Goal: Use online tool/utility: Use online tool/utility

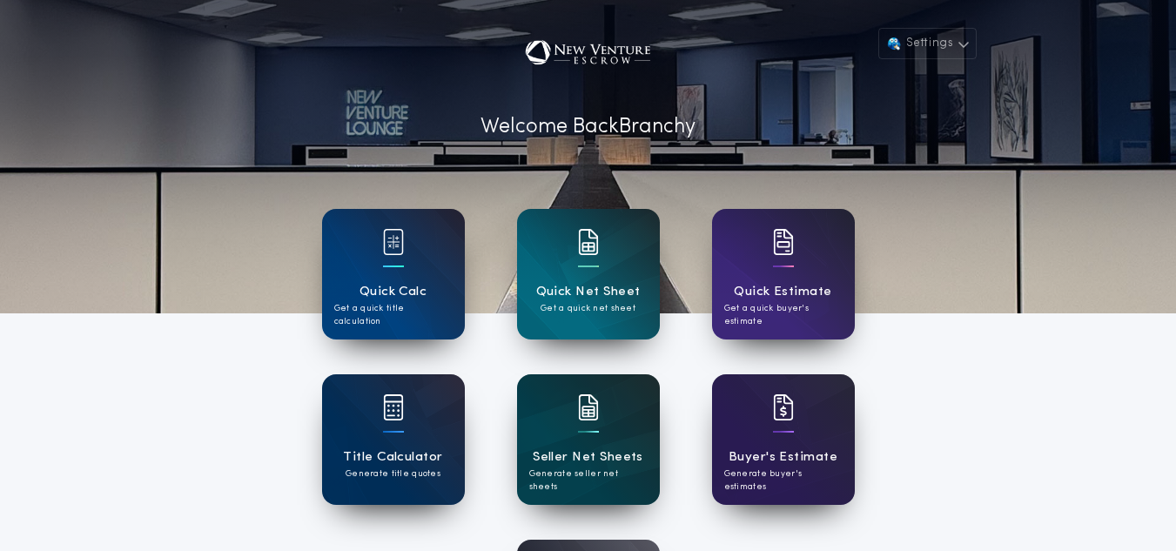
click at [580, 425] on div at bounding box center [588, 418] width 21 height 49
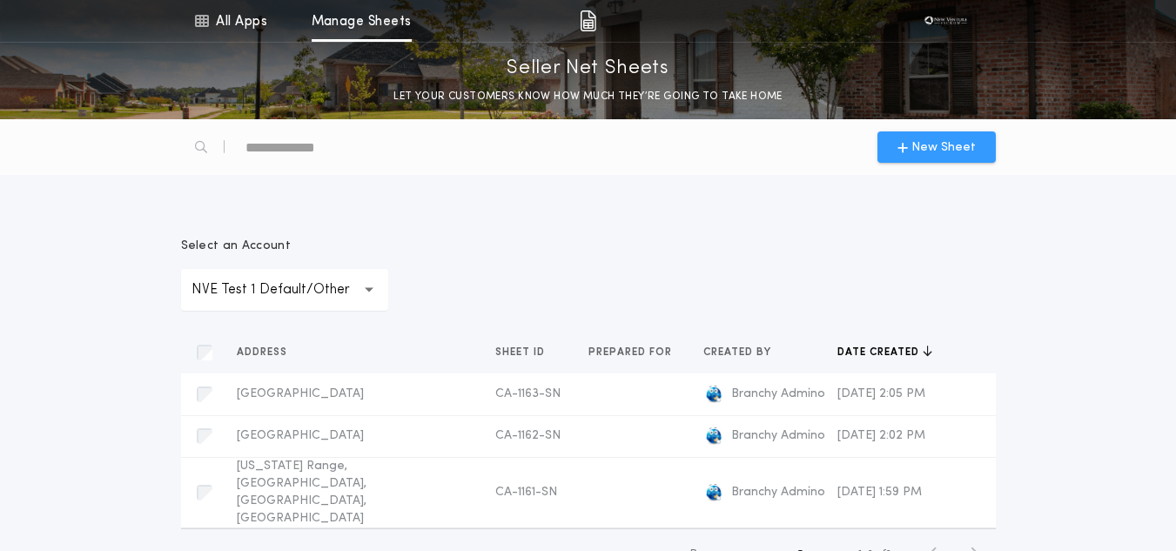
click at [902, 144] on icon "button" at bounding box center [902, 147] width 10 height 14
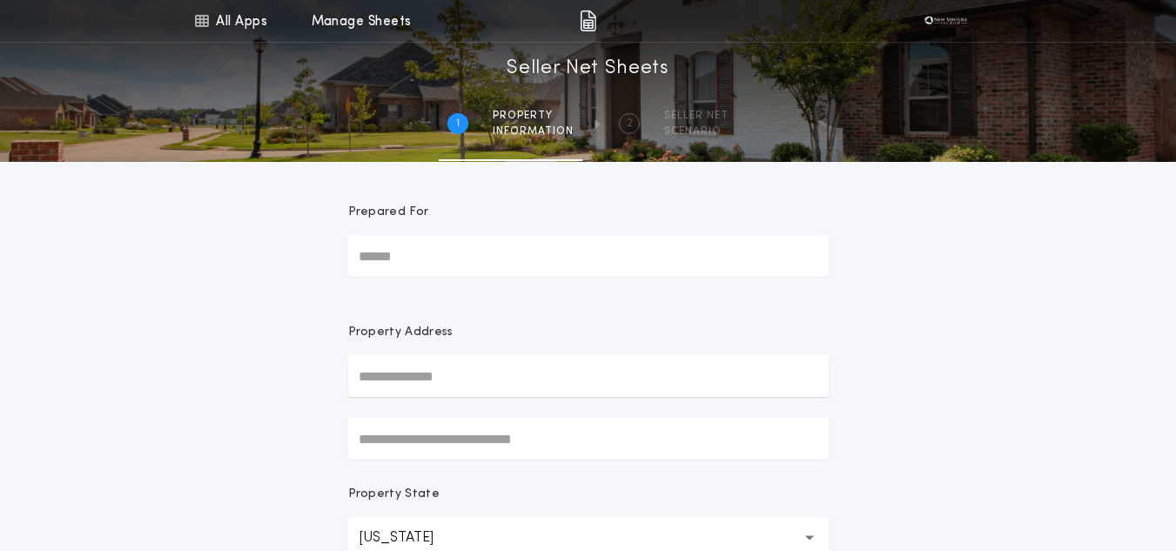
click at [448, 256] on input "Prepared For" at bounding box center [588, 256] width 480 height 42
type input "**********"
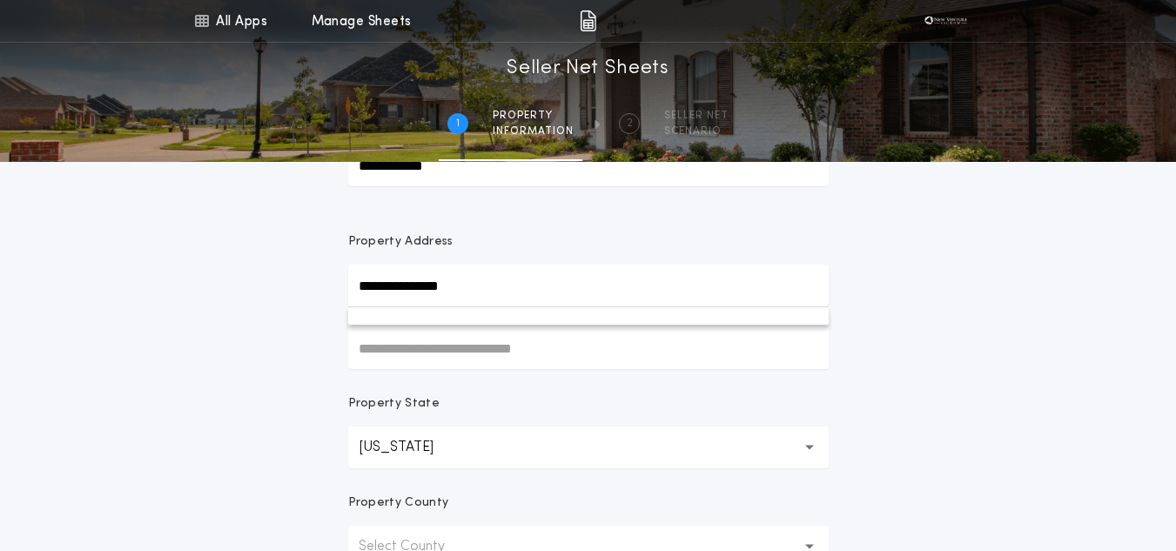
scroll to position [91, 0]
type input "*"
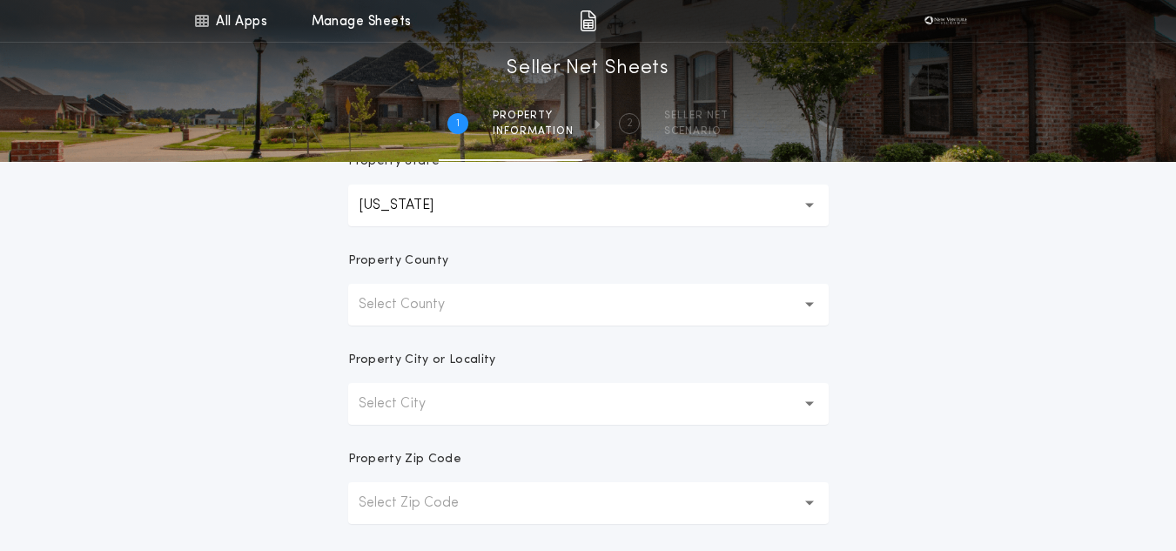
scroll to position [411, 0]
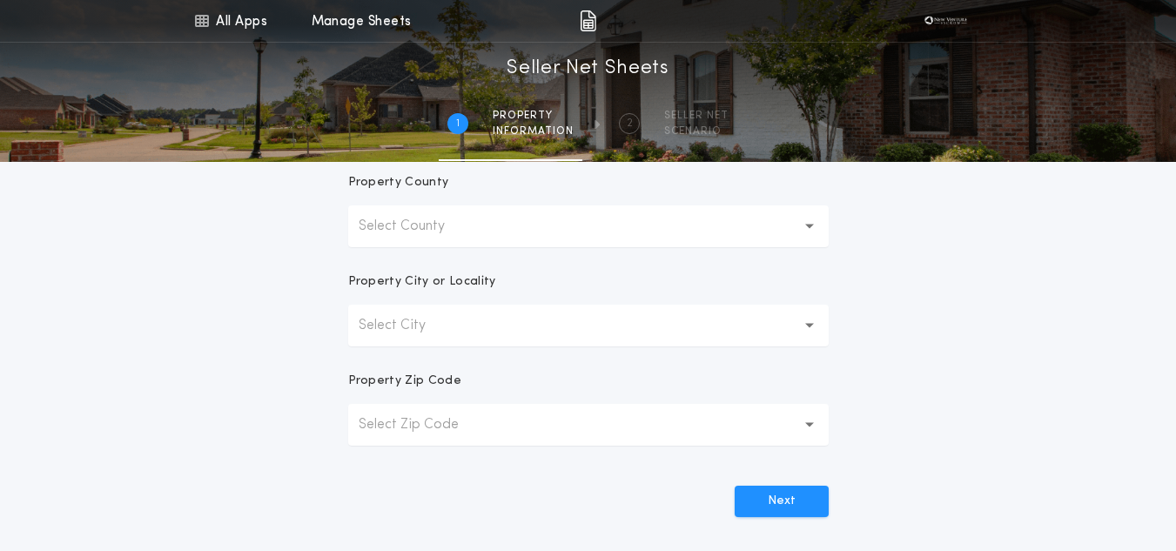
click at [367, 239] on button "Select County" at bounding box center [588, 226] width 480 height 42
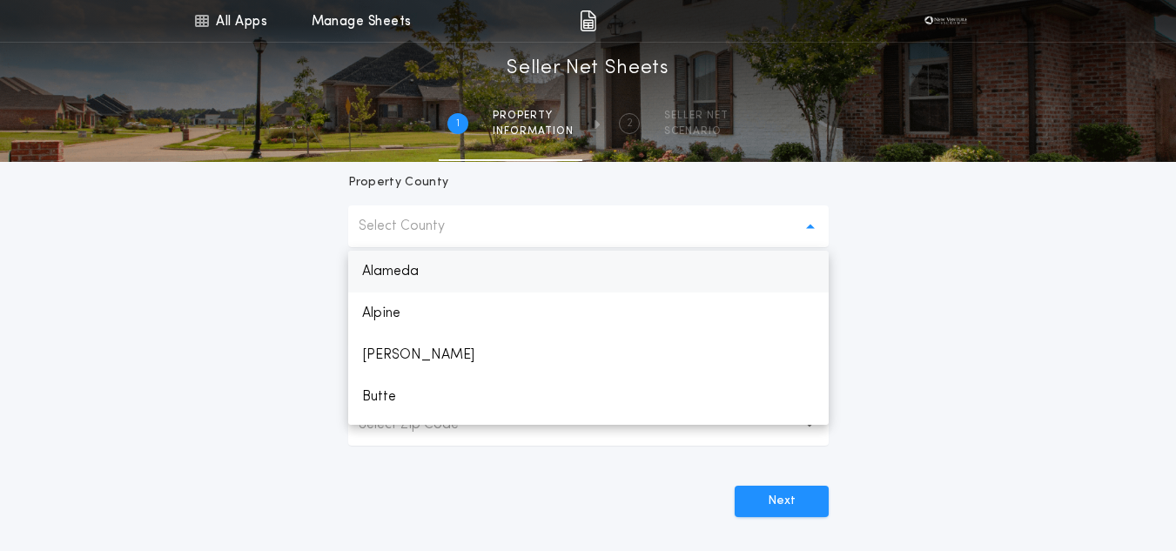
click at [404, 267] on p "Alameda" at bounding box center [588, 272] width 480 height 42
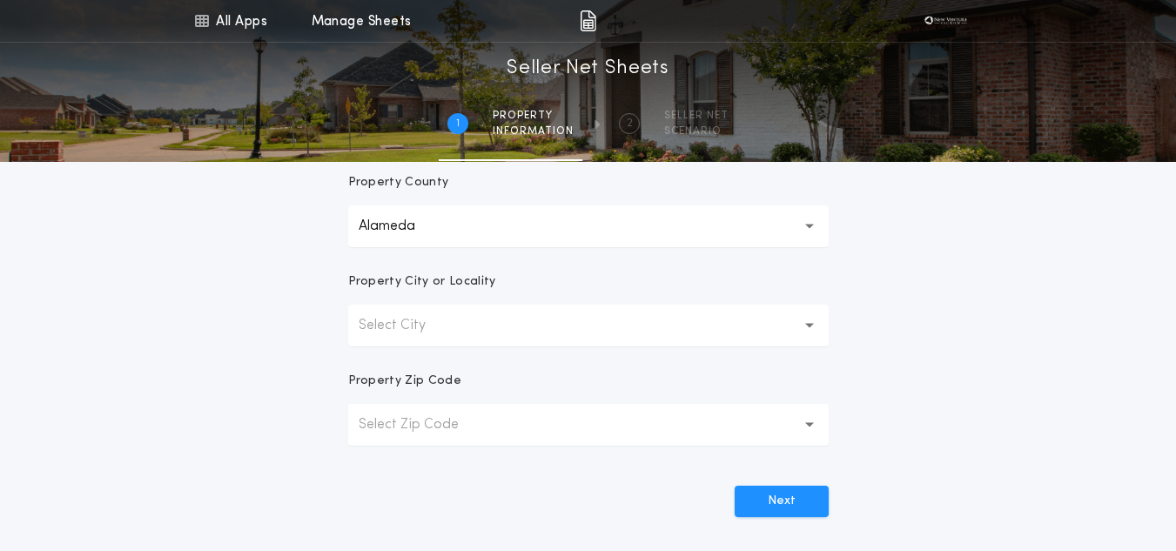
click at [446, 305] on button "Select City" at bounding box center [588, 326] width 480 height 42
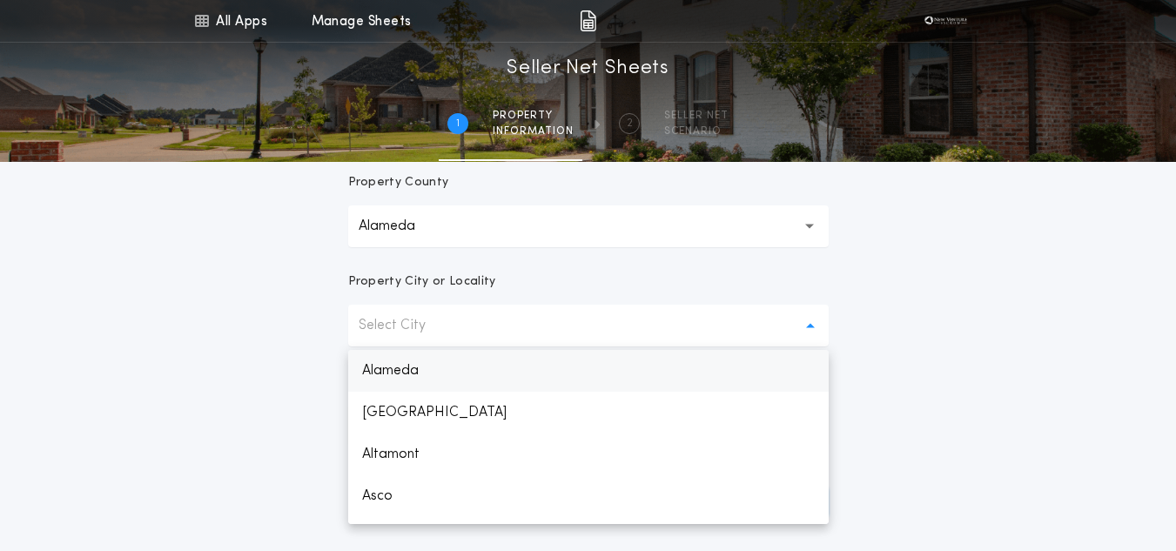
click at [470, 357] on p "Alameda" at bounding box center [588, 371] width 480 height 42
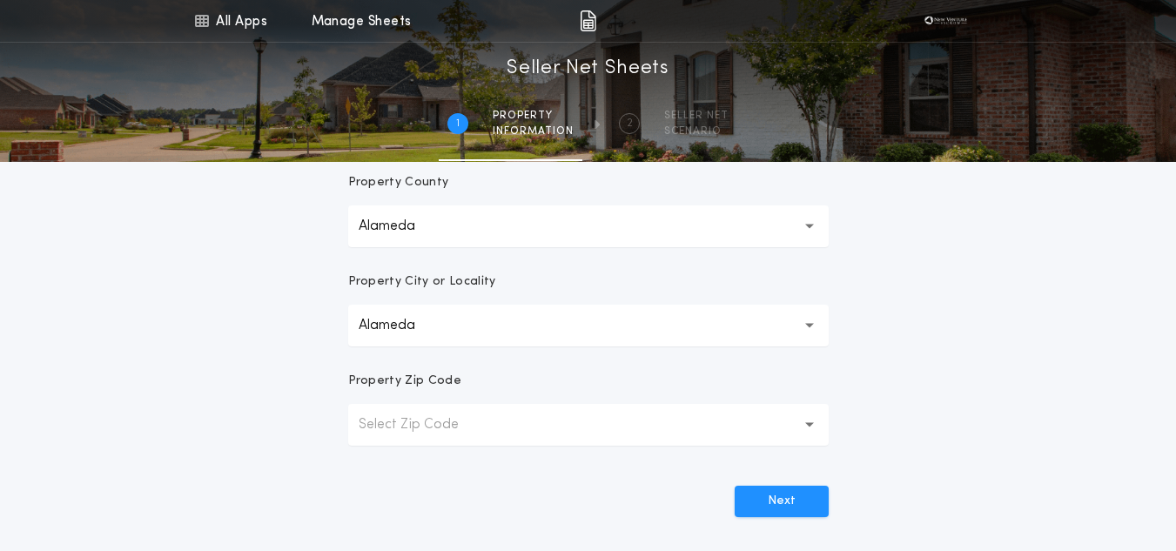
click at [525, 413] on button "Select Zip Code" at bounding box center [588, 425] width 480 height 42
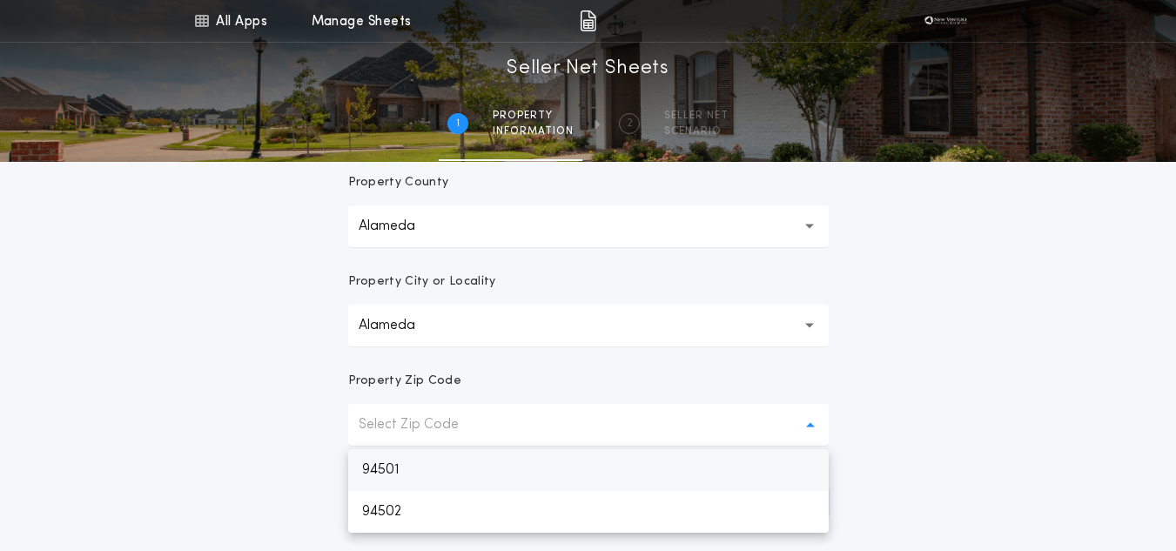
click at [556, 454] on p "94501" at bounding box center [588, 470] width 480 height 42
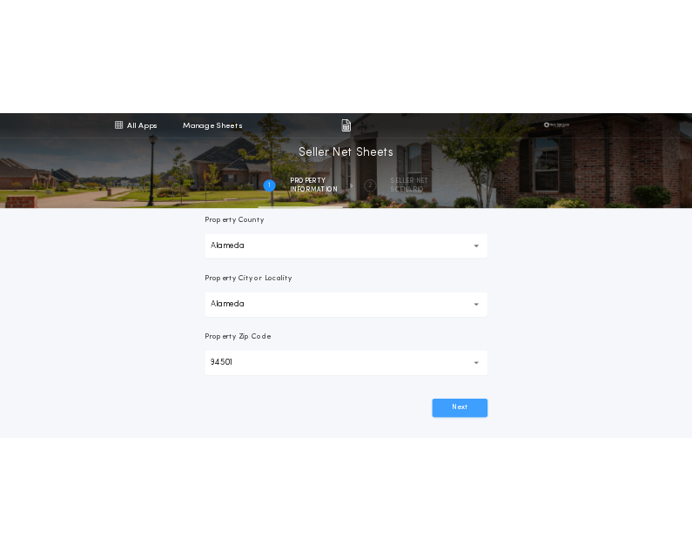
scroll to position [390, 0]
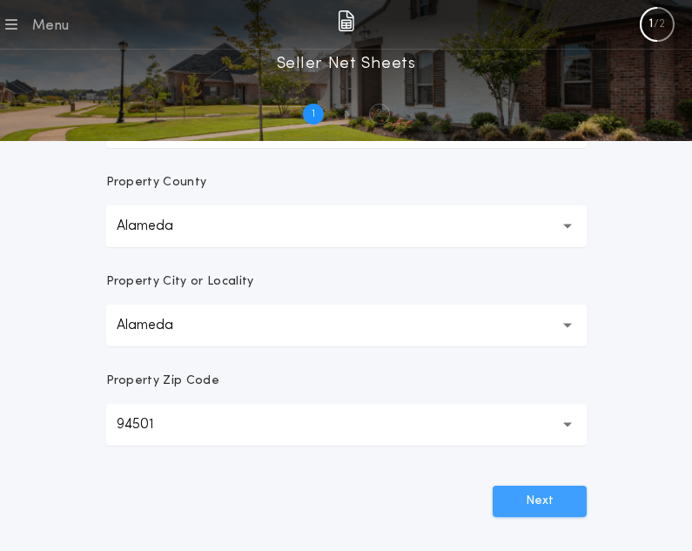
click at [556, 495] on button "Next" at bounding box center [540, 501] width 94 height 31
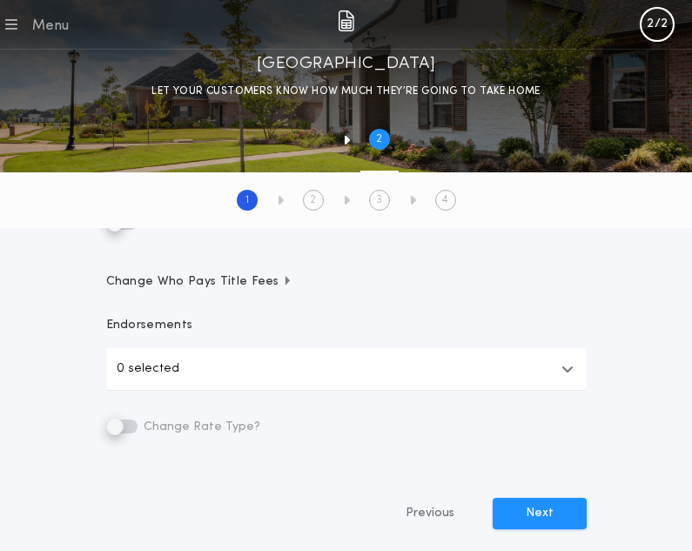
scroll to position [582, 0]
click at [251, 288] on span "Change Who Pays Title Fees" at bounding box center [199, 280] width 187 height 17
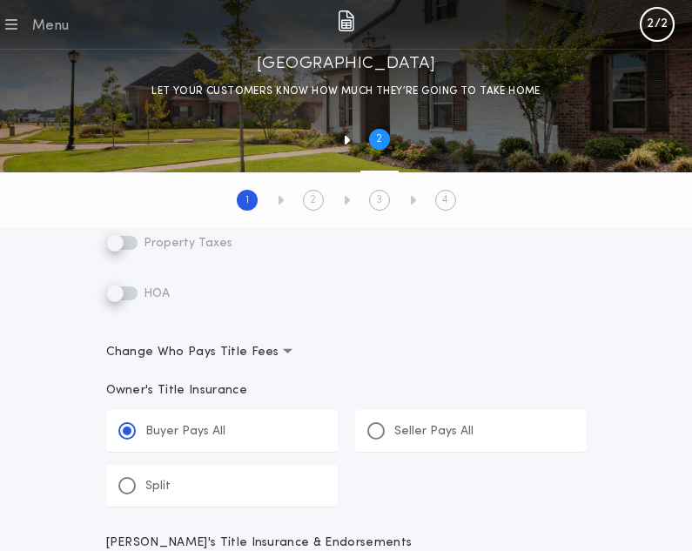
scroll to position [0, 0]
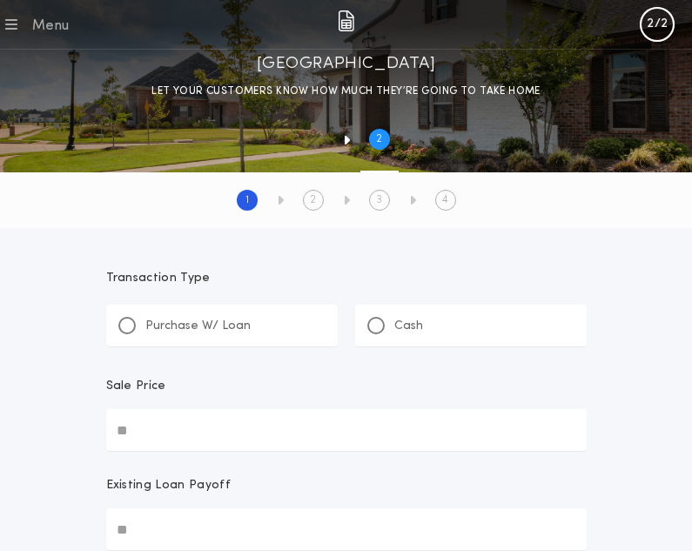
click at [151, 328] on p "Purchase W/ Loan" at bounding box center [197, 326] width 105 height 17
click at [190, 433] on input "Sale Price" at bounding box center [346, 430] width 480 height 42
type input "******"
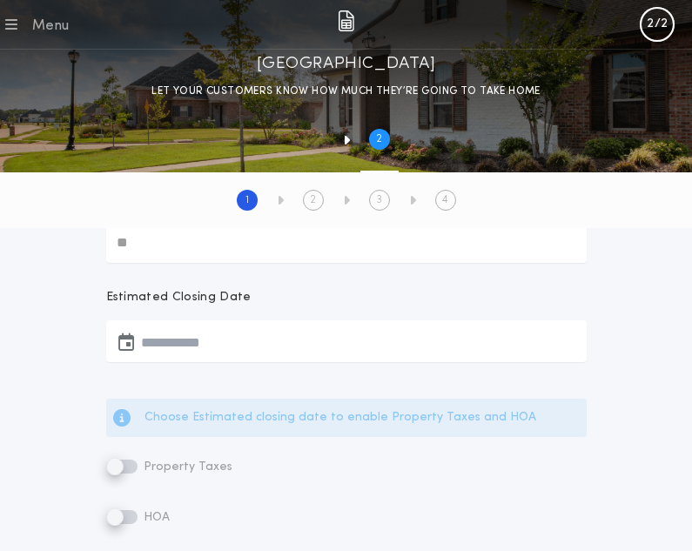
scroll to position [289, 0]
click at [164, 350] on button "button" at bounding box center [346, 339] width 480 height 42
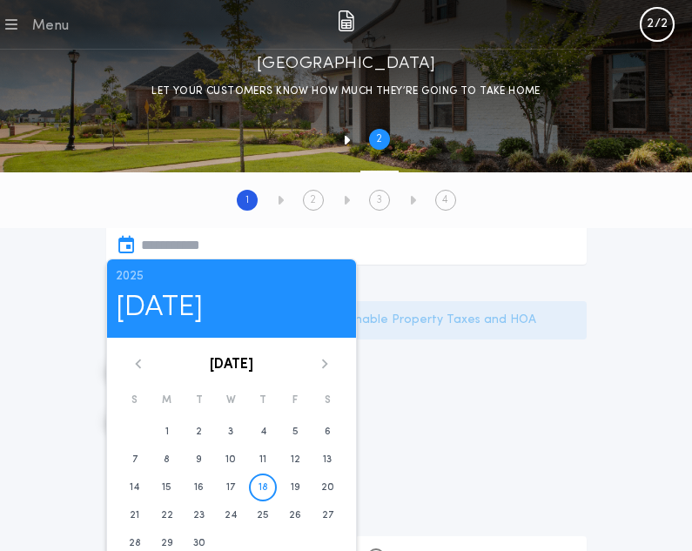
scroll to position [387, 0]
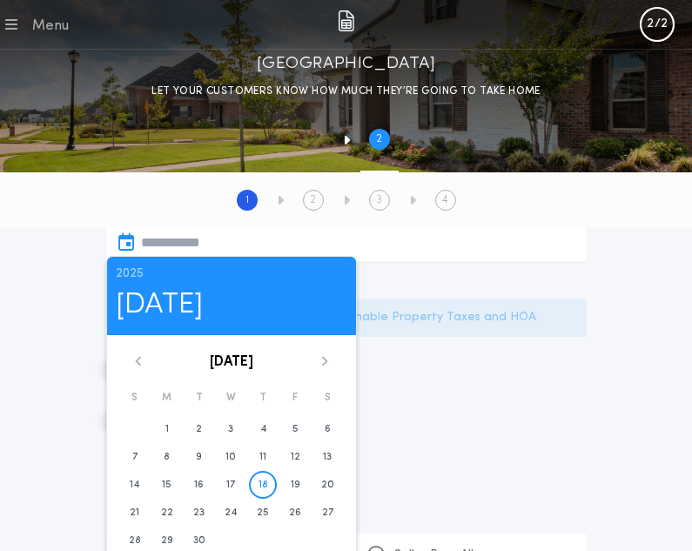
click at [256, 482] on button "18" at bounding box center [263, 485] width 28 height 28
type input "**********"
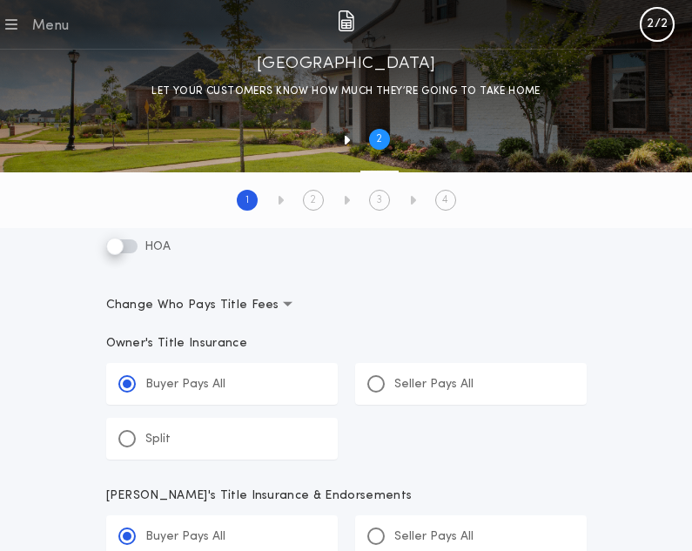
scroll to position [499, 0]
click at [162, 303] on span "Change Who Pays Title Fees" at bounding box center [199, 306] width 187 height 17
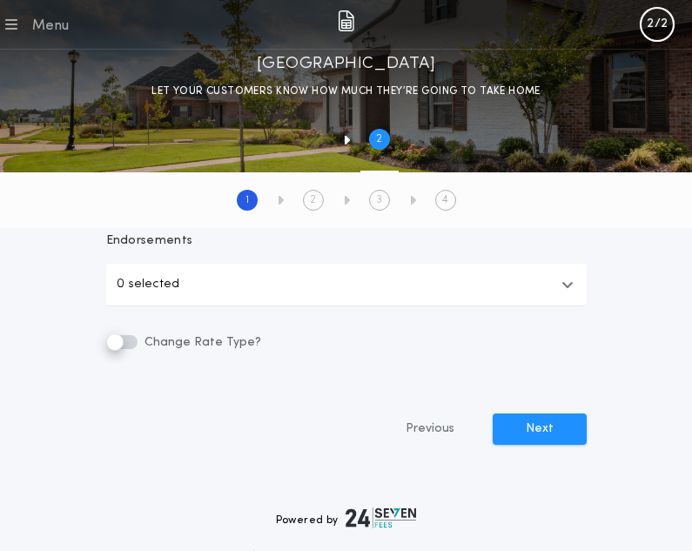
scroll to position [609, 0]
click at [244, 293] on button "0 selected" at bounding box center [346, 284] width 480 height 42
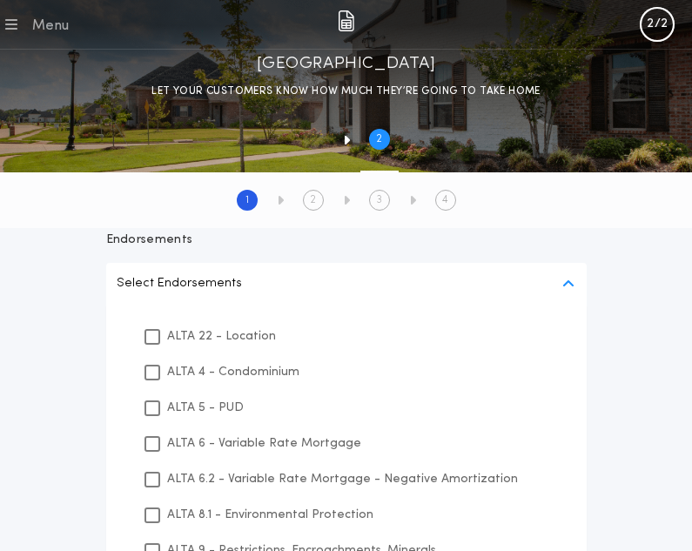
click at [196, 332] on p "ALTA 22 - Location" at bounding box center [221, 336] width 109 height 18
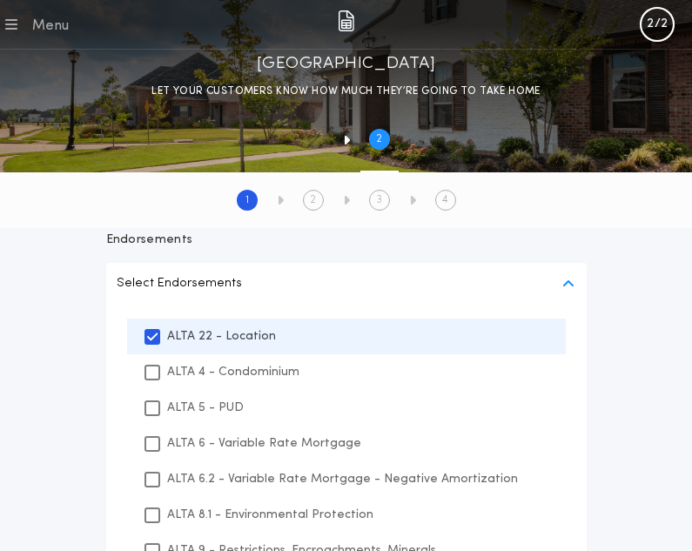
click at [44, 262] on div "**********" at bounding box center [346, 194] width 692 height 1151
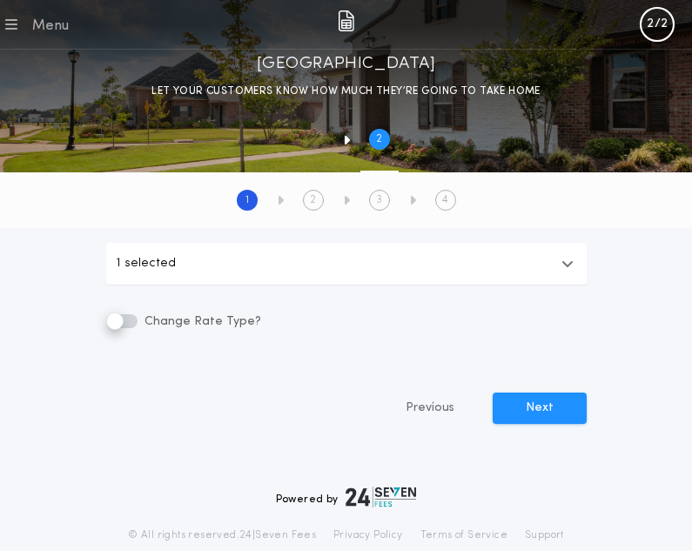
scroll to position [700, 0]
